Goal: Complete application form: Complete application form

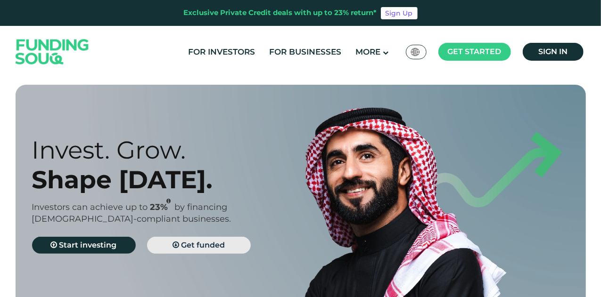
click at [191, 247] on span "Get funded" at bounding box center [203, 245] width 44 height 9
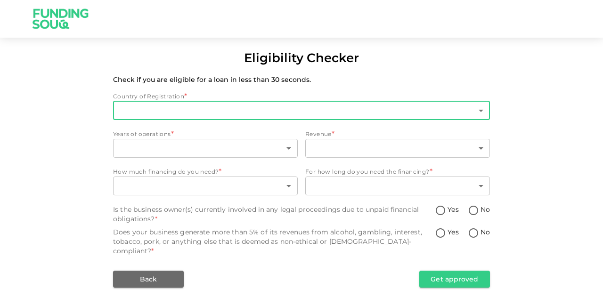
click at [274, 108] on body "Eligibility Checker Check if you are eligible for a loan in less than 30 second…" at bounding box center [301, 148] width 603 height 297
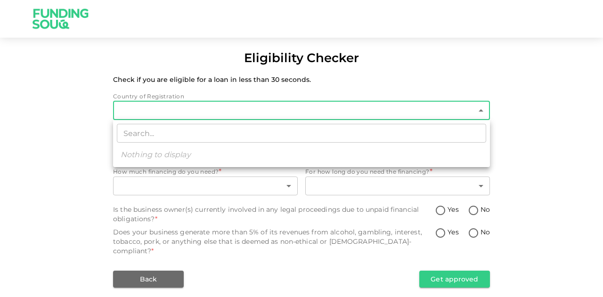
type input "1"
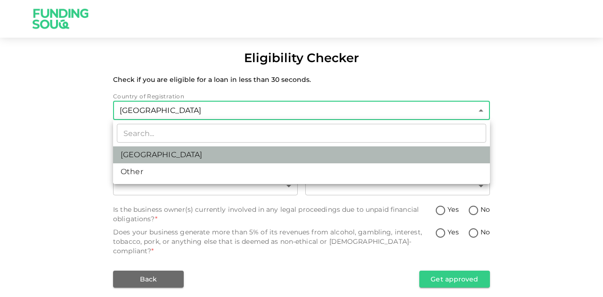
click at [175, 155] on li "[GEOGRAPHIC_DATA]" at bounding box center [301, 155] width 377 height 17
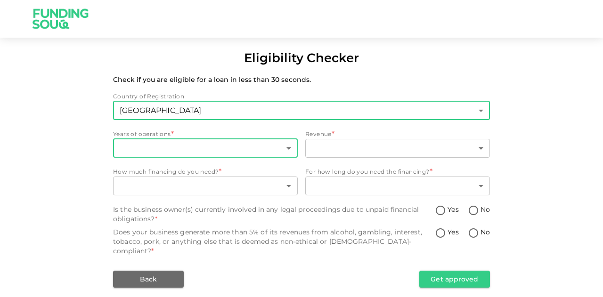
click at [165, 147] on body "Eligibility Checker Check if you are eligible for a loan in less than 30 second…" at bounding box center [301, 148] width 603 height 297
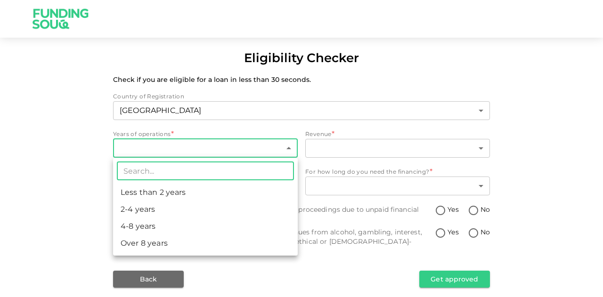
click at [159, 226] on li "4-8 years" at bounding box center [205, 226] width 185 height 17
type input "3"
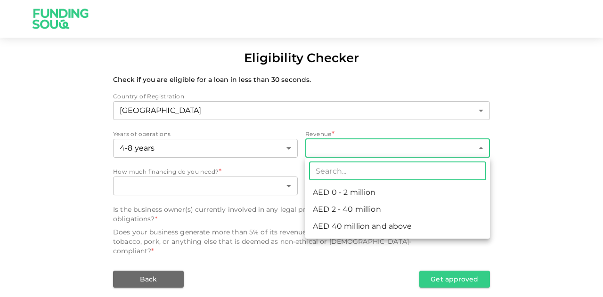
click at [376, 150] on body "Eligibility Checker Check if you are eligible for a loan in less than 30 second…" at bounding box center [301, 148] width 603 height 297
click at [367, 210] on li "AED 2 - 40 million" at bounding box center [397, 209] width 185 height 17
type input "2"
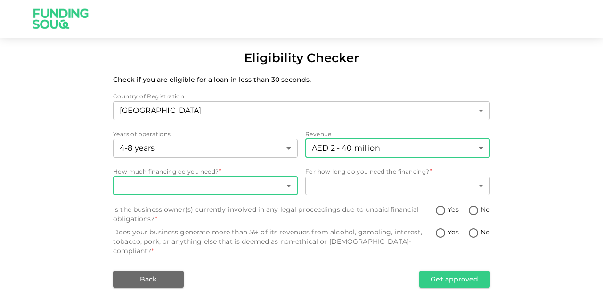
click at [214, 187] on body "Eligibility Checker Check if you are eligible for a loan in less than 30 second…" at bounding box center [301, 148] width 603 height 297
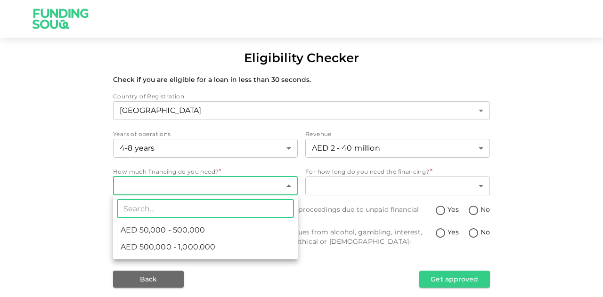
click at [191, 230] on span "AED 50,000 - 500,000" at bounding box center [163, 230] width 84 height 11
type input "1"
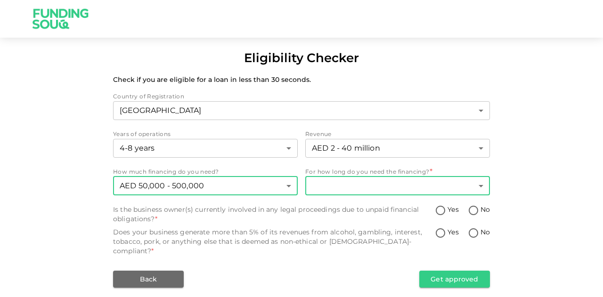
click at [470, 184] on body "Eligibility Checker Check if you are eligible for a loan in less than 30 second…" at bounding box center [301, 148] width 603 height 297
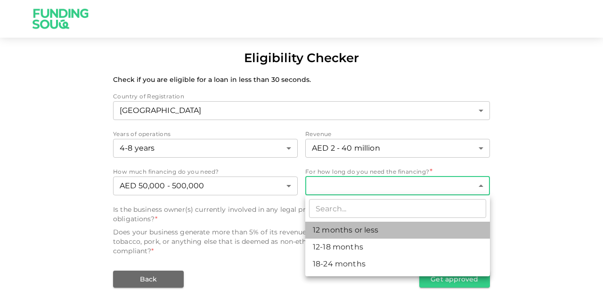
click at [387, 229] on li "12 months or less" at bounding box center [397, 230] width 185 height 17
type input "1"
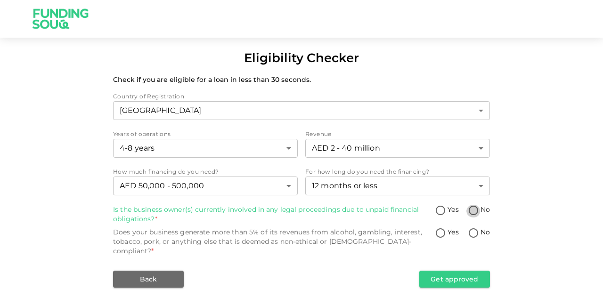
click at [474, 207] on input "No" at bounding box center [473, 211] width 14 height 13
radio input "true"
click at [473, 234] on input "No" at bounding box center [473, 234] width 14 height 13
radio input "true"
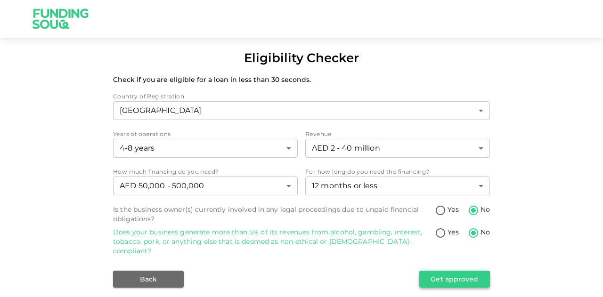
click at [462, 271] on button "Get approved" at bounding box center [454, 279] width 71 height 17
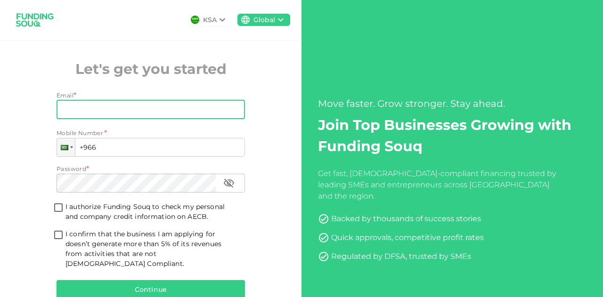
click at [76, 106] on input "Email" at bounding box center [146, 109] width 178 height 19
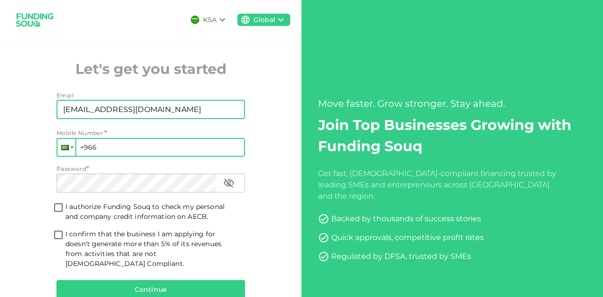
type input "andre@luxuryproperty.com"
click at [68, 150] on div at bounding box center [66, 147] width 18 height 17
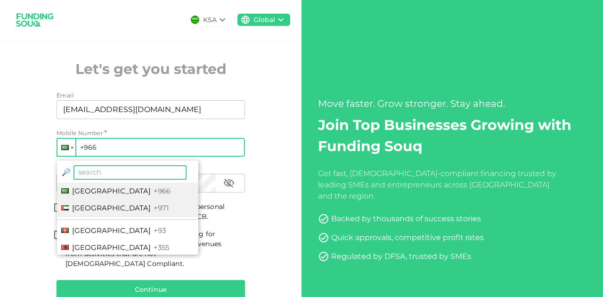
click at [101, 209] on span "[GEOGRAPHIC_DATA]" at bounding box center [111, 208] width 79 height 9
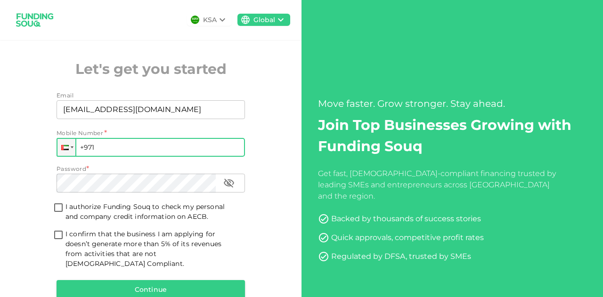
click at [102, 150] on input "+971" at bounding box center [151, 147] width 188 height 19
click at [125, 152] on input "+971" at bounding box center [151, 147] width 188 height 19
paste input "563 395 794"
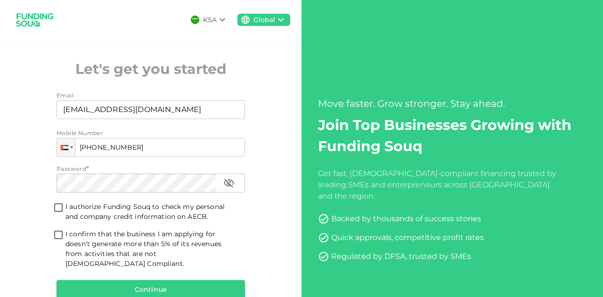
type input "+971 563 395 794"
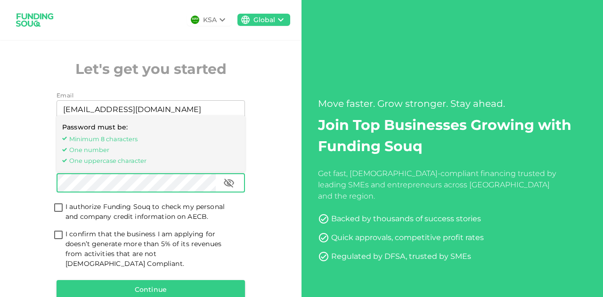
click at [55, 208] on input "I authorize Funding Souq to check my personal and company credit information on…" at bounding box center [58, 208] width 14 height 13
checkbox input "true"
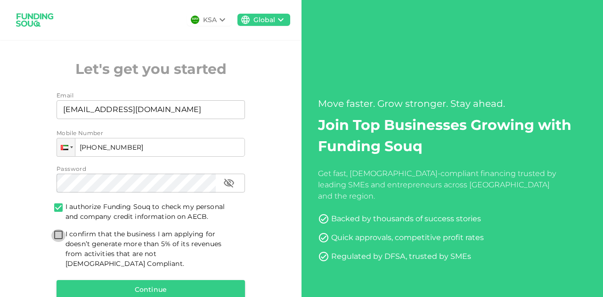
click at [56, 233] on input "I confirm that the business I am applying for doesn’t generate more than 5% of …" at bounding box center [58, 235] width 14 height 13
checkbox input "true"
click at [122, 280] on button "Continue" at bounding box center [151, 289] width 188 height 19
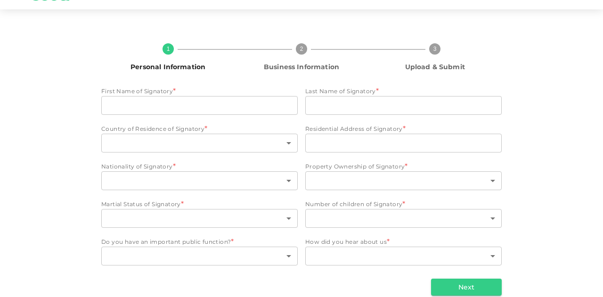
scroll to position [41, 0]
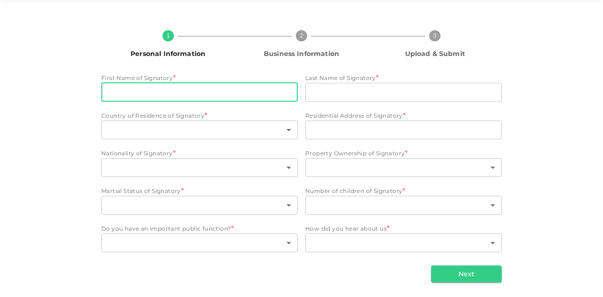
click at [172, 86] on input "First Name of Signatory" at bounding box center [199, 92] width 196 height 19
paste input "Jason Bruce"
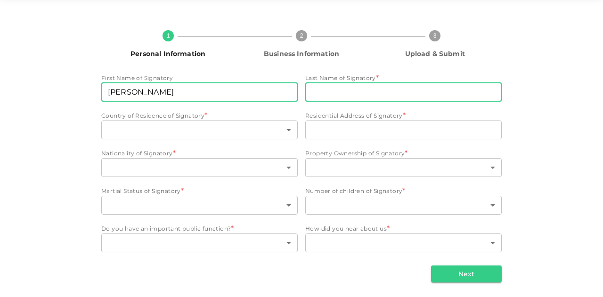
type input "Jason Bruce"
click at [337, 91] on input "Last Name of Signatory" at bounding box center [403, 92] width 196 height 19
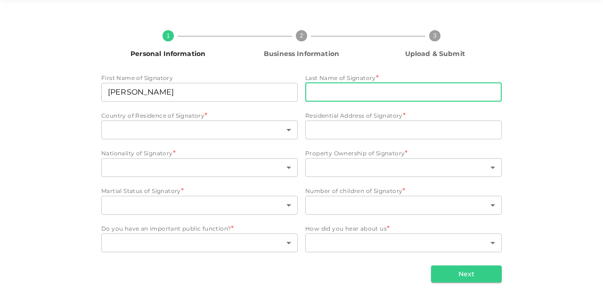
paste input "Hayes"
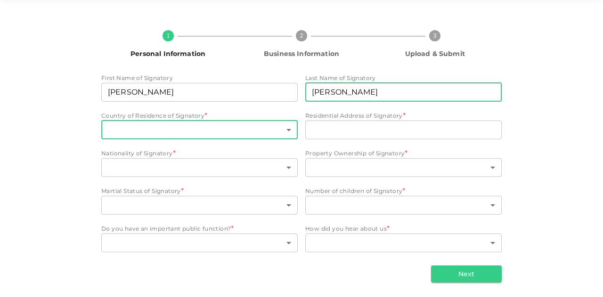
type input "Hayes"
click at [174, 130] on body "KSA Global andre@luxuryproperty.com 1 Personal Information 2 Business Informati…" at bounding box center [301, 148] width 603 height 297
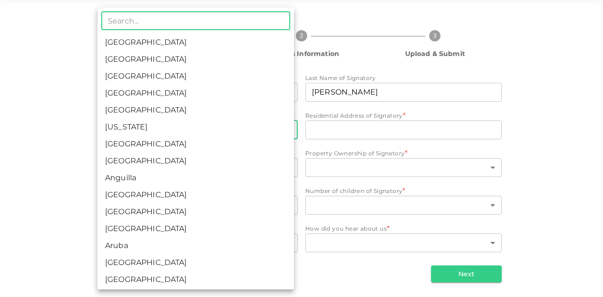
click at [182, 57] on li "[GEOGRAPHIC_DATA]" at bounding box center [196, 59] width 196 height 17
type input "2"
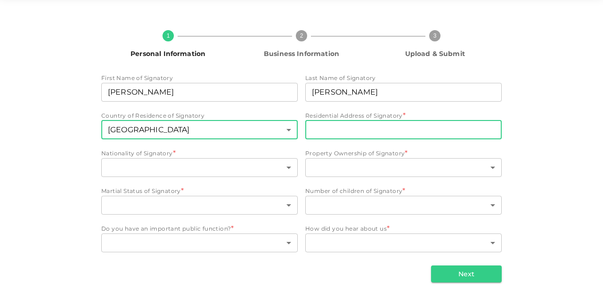
click at [323, 135] on input "Residential Address of Signatory" at bounding box center [403, 130] width 196 height 19
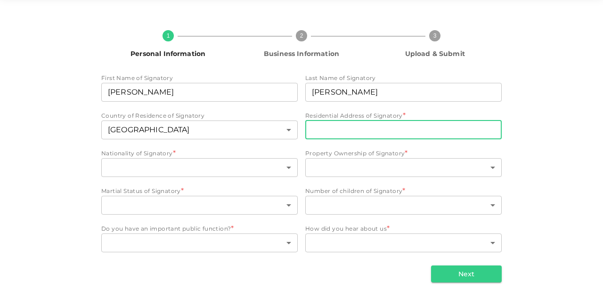
paste input "4802, Opera Grand, Burj Khalifa, Dubai, UAE"
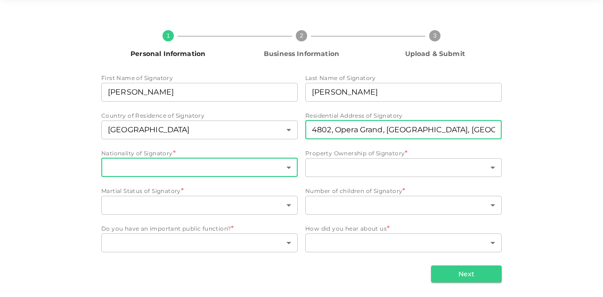
type input "4802, Opera Grand, Burj Khalifa, Dubai, UAE"
click at [161, 168] on body "KSA Global andre@luxuryproperty.com 1 Personal Information 2 Business Informati…" at bounding box center [301, 148] width 603 height 297
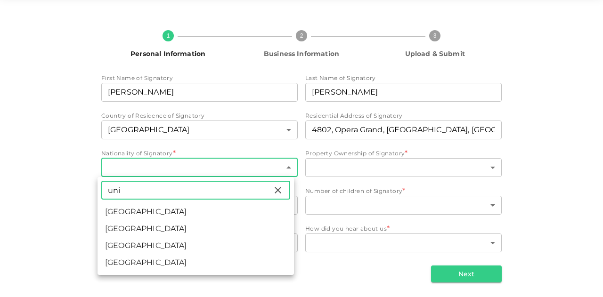
type input "uni"
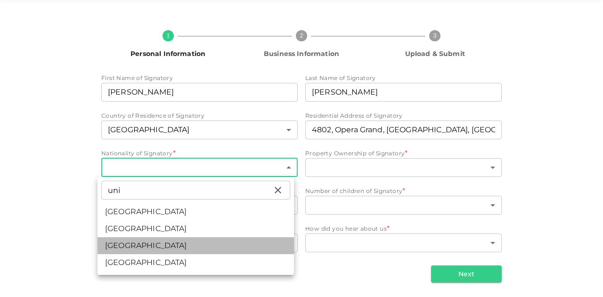
click at [132, 242] on li "United Kingdom" at bounding box center [196, 245] width 196 height 17
type input "207"
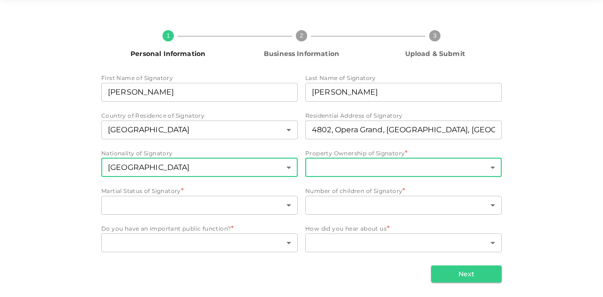
click at [365, 168] on body "KSA Global andre@luxuryproperty.com 1 Personal Information 2 Business Informati…" at bounding box center [301, 148] width 603 height 297
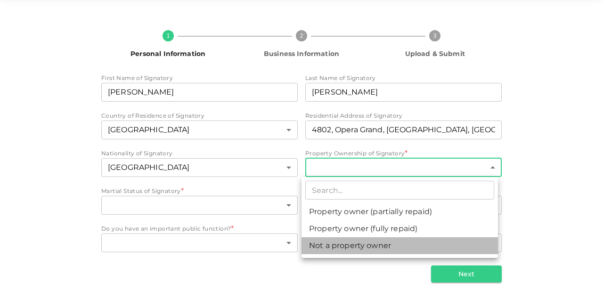
click at [346, 248] on li "Not a property owner" at bounding box center [400, 245] width 196 height 17
type input "3"
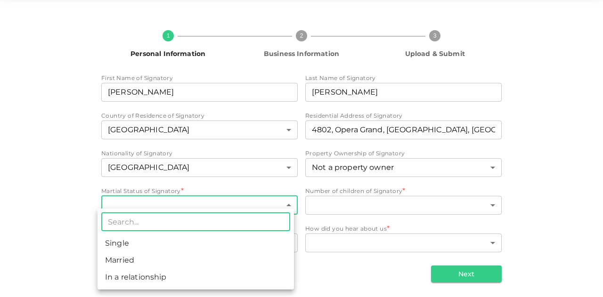
click at [189, 206] on body "KSA Global andre@luxuryproperty.com 1 Personal Information 2 Business Informati…" at bounding box center [301, 148] width 603 height 297
click at [159, 264] on li "Married" at bounding box center [196, 260] width 196 height 17
type input "2"
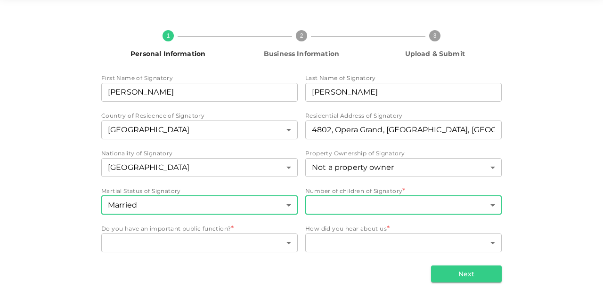
click at [393, 205] on body "KSA Global andre@luxuryproperty.com 1 Personal Information 2 Business Informati…" at bounding box center [301, 148] width 603 height 297
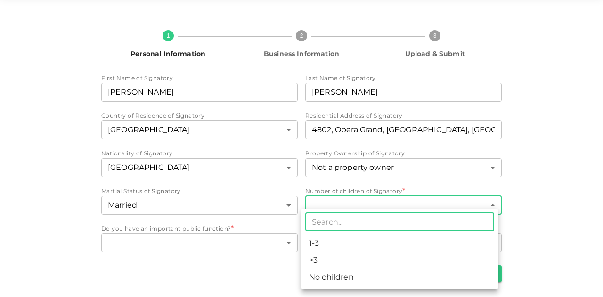
click at [371, 241] on li "1-3" at bounding box center [400, 243] width 196 height 17
type input "1"
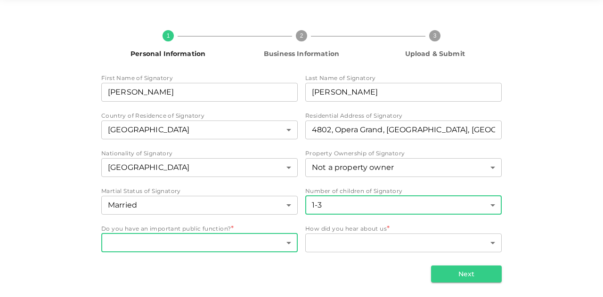
click at [215, 238] on body "KSA Global andre@luxuryproperty.com 1 Personal Information 2 Business Informati…" at bounding box center [301, 148] width 603 height 297
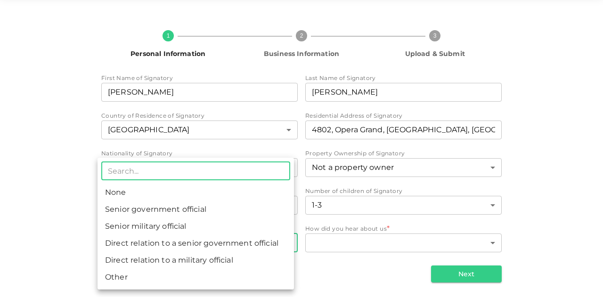
click at [148, 194] on li "None" at bounding box center [196, 192] width 196 height 17
type input "1"
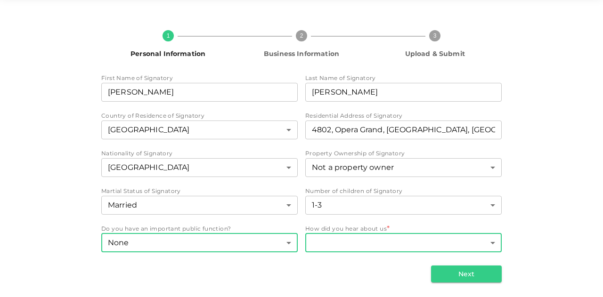
click at [370, 246] on body "KSA Global andre@luxuryproperty.com 1 Personal Information 2 Business Informati…" at bounding box center [301, 148] width 603 height 297
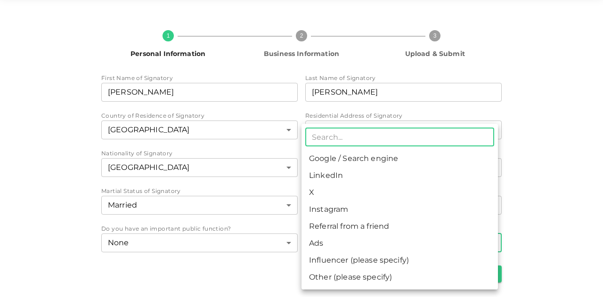
click at [364, 160] on li "Google / Search engine" at bounding box center [400, 158] width 196 height 17
type input "1"
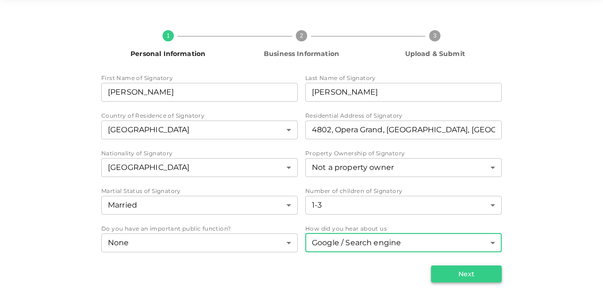
click at [476, 275] on button "Next" at bounding box center [466, 274] width 71 height 17
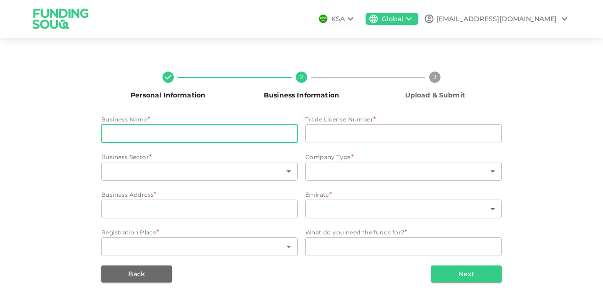
click at [168, 132] on input "businessName" at bounding box center [199, 133] width 196 height 19
paste input "Luxury Property LLC"
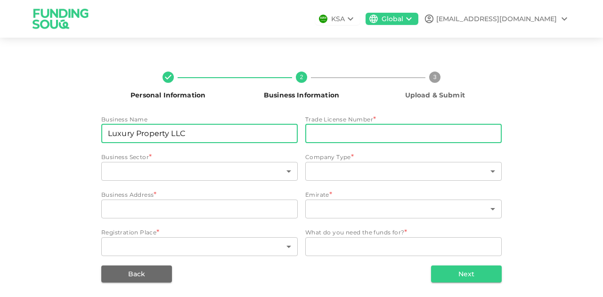
type input "Luxury Property LLC"
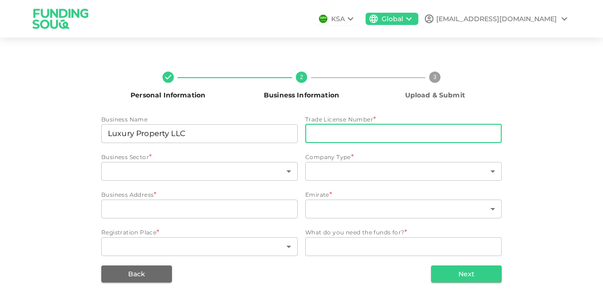
click at [334, 137] on input "tradeLicenseNumber" at bounding box center [403, 133] width 196 height 19
paste input "691988"
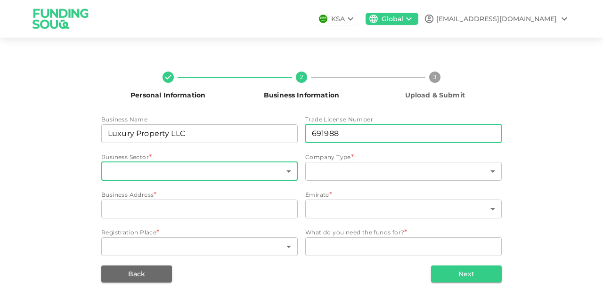
type input "691988"
click at [184, 172] on body "KSA Global andre@luxuryproperty.com Personal Information 2 Business Information…" at bounding box center [301, 148] width 603 height 297
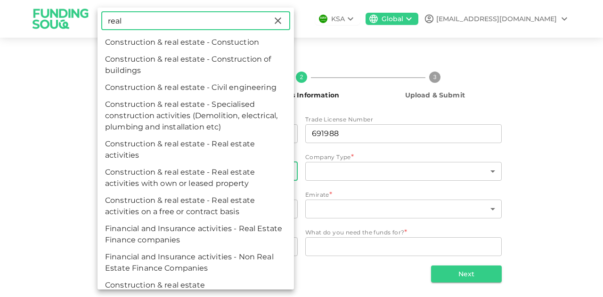
type input "real"
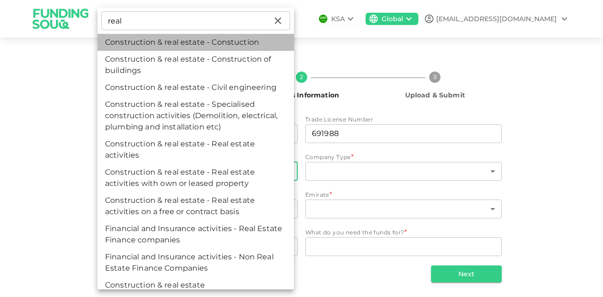
click at [199, 44] on li "Construction & real estate - Constuction" at bounding box center [196, 42] width 196 height 17
type input "54"
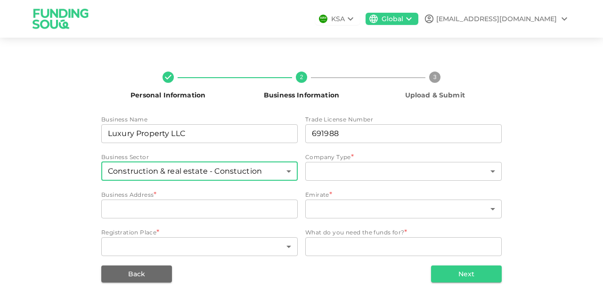
click at [288, 172] on body "KSA Global andre@luxuryproperty.com Personal Information 2 Business Information…" at bounding box center [301, 148] width 603 height 297
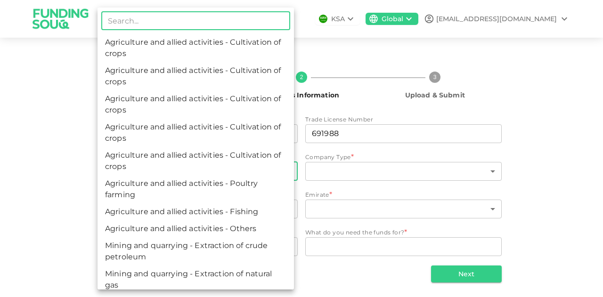
click at [130, 14] on input "text" at bounding box center [195, 20] width 189 height 19
type input "Re"
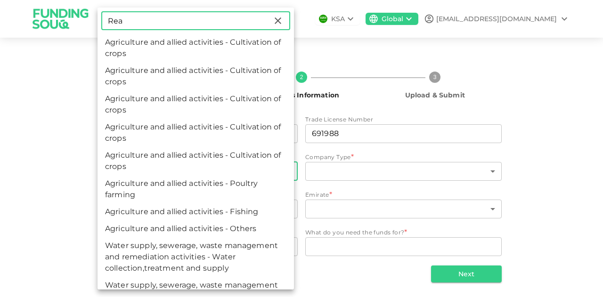
scroll to position [4, 0]
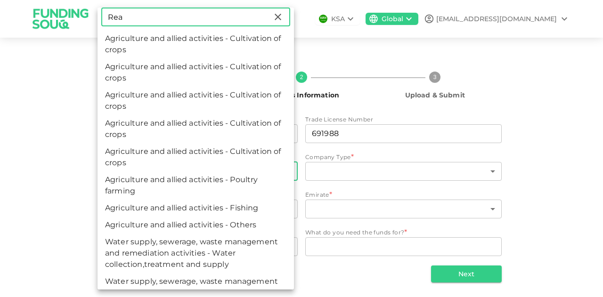
type input "Real"
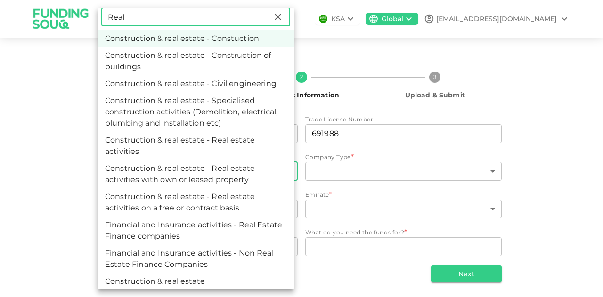
click at [167, 278] on li "Construction & real estate" at bounding box center [196, 281] width 196 height 17
type input "138"
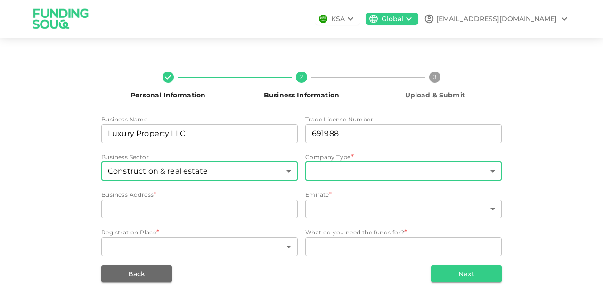
click at [351, 173] on body "KSA Global andre@luxuryproperty.com Personal Information 2 Business Information…" at bounding box center [301, 148] width 603 height 297
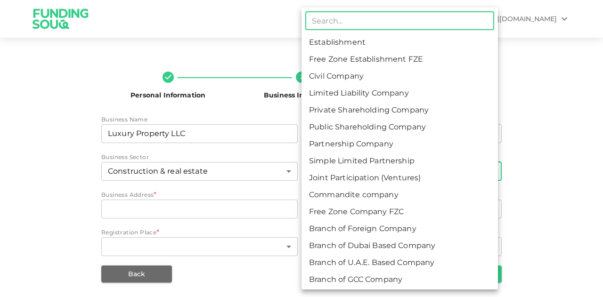
click at [375, 95] on li "Limited Liability Company" at bounding box center [400, 93] width 196 height 17
type input "4"
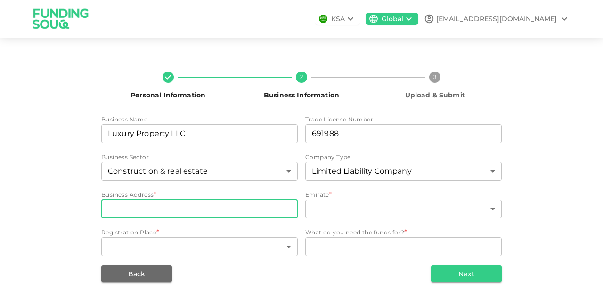
click at [167, 206] on input "businessAddress" at bounding box center [199, 209] width 196 height 19
paste input "204, Bay Square 2, Business Bay, Dubai"
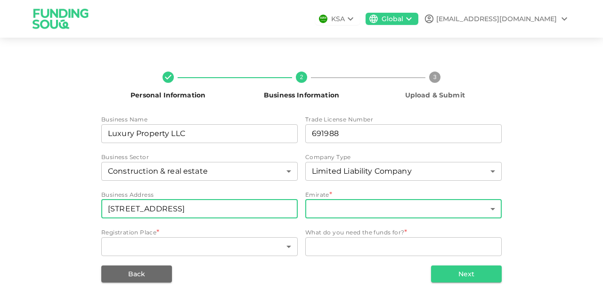
type input "204, Bay Square 2, Business Bay, Dubai"
click at [378, 209] on body "KSA Global andre@luxuryproperty.com Personal Information 2 Business Information…" at bounding box center [301, 148] width 603 height 297
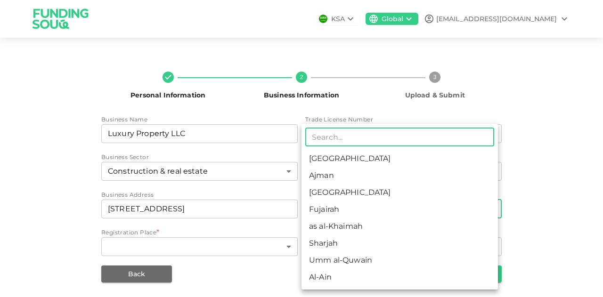
click at [336, 192] on li "Dubai" at bounding box center [400, 192] width 196 height 17
type input "3"
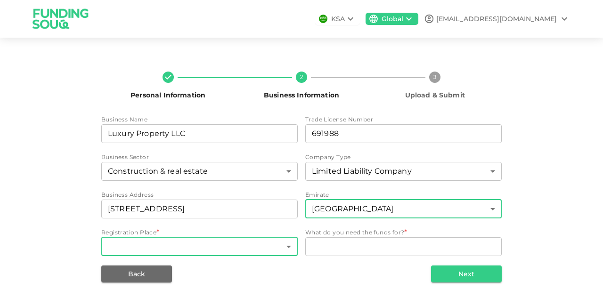
click at [222, 249] on body "KSA Global andre@luxuryproperty.com Personal Information 2 Business Information…" at bounding box center [301, 148] width 603 height 297
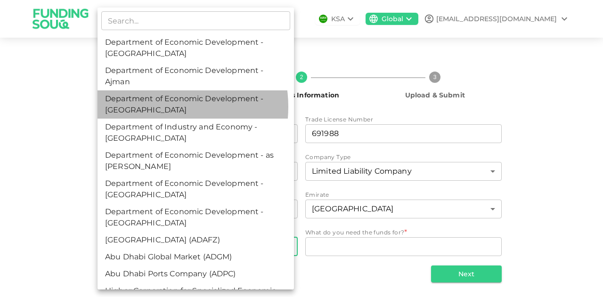
click at [154, 107] on li "Department of Economic Development - Dubai" at bounding box center [196, 104] width 196 height 28
type input "3"
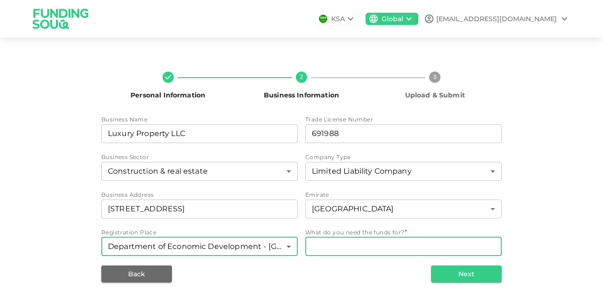
click at [351, 245] on textarea "WhatDoYouNeedFundsFor" at bounding box center [403, 246] width 183 height 11
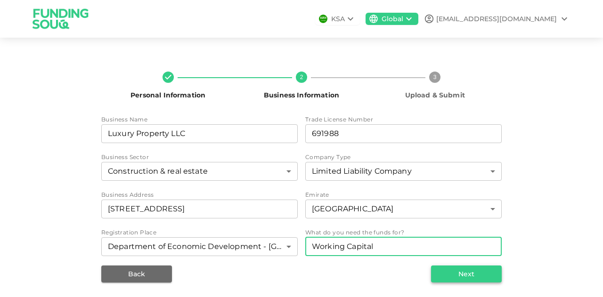
type textarea "Working Capital"
click at [461, 278] on button "Next" at bounding box center [466, 274] width 71 height 17
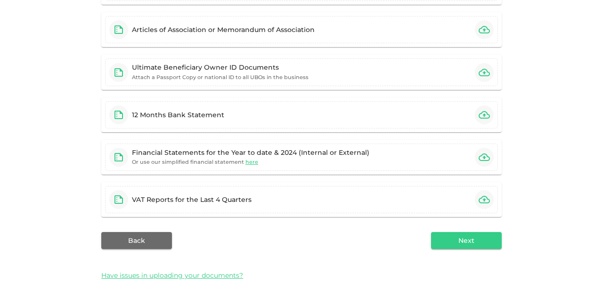
scroll to position [147, 0]
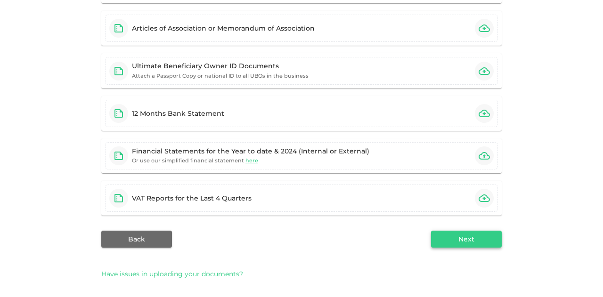
click at [473, 240] on button "Next" at bounding box center [466, 239] width 71 height 17
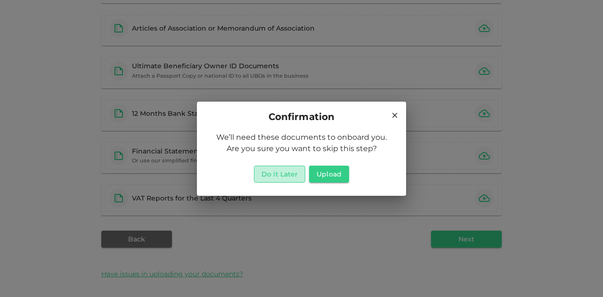
click at [273, 176] on button "Do it Later" at bounding box center [279, 174] width 51 height 17
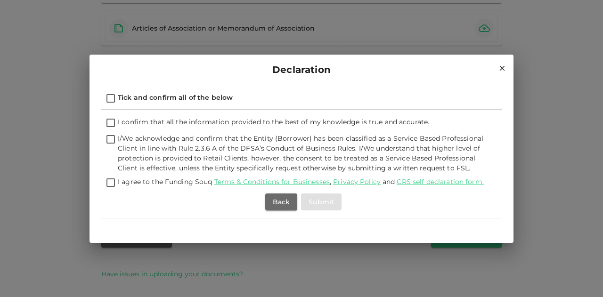
click at [113, 98] on input "Tick and confirm all of the below" at bounding box center [111, 99] width 14 height 13
checkbox input "true"
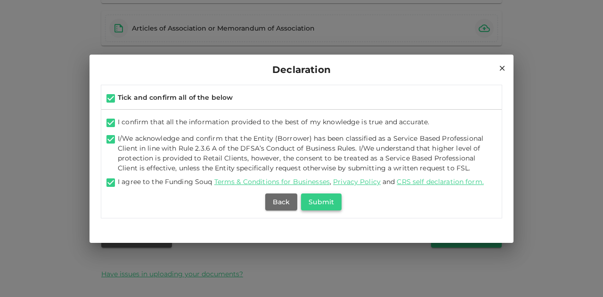
click at [323, 203] on button "Submit" at bounding box center [321, 202] width 41 height 17
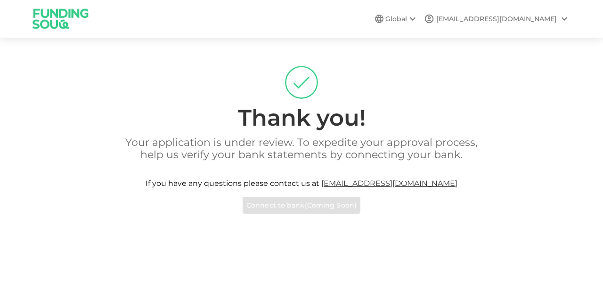
click at [564, 17] on icon at bounding box center [564, 18] width 11 height 11
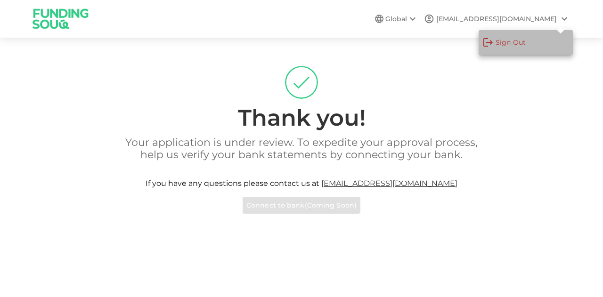
click at [508, 40] on div "Sign Out" at bounding box center [511, 42] width 30 height 9
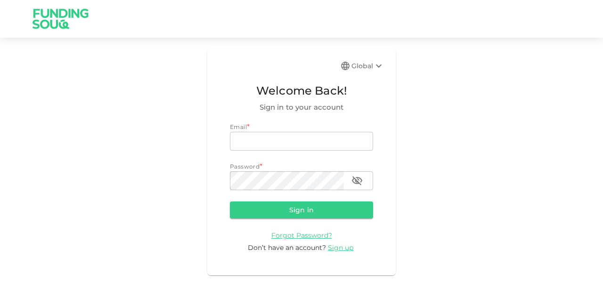
type input "fuchianagtl@gmail.com"
